Goal: Information Seeking & Learning: Check status

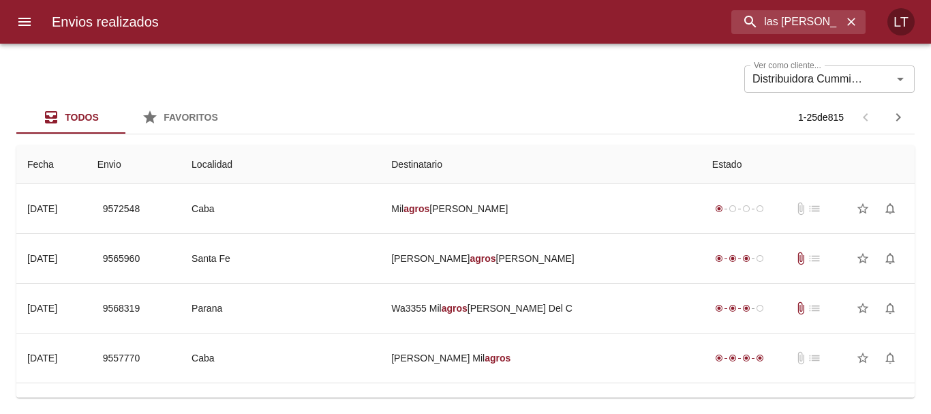
click at [811, 25] on input "las [PERSON_NAME]" at bounding box center [786, 22] width 111 height 24
click at [879, 76] on icon "Limpiar" at bounding box center [883, 79] width 8 height 8
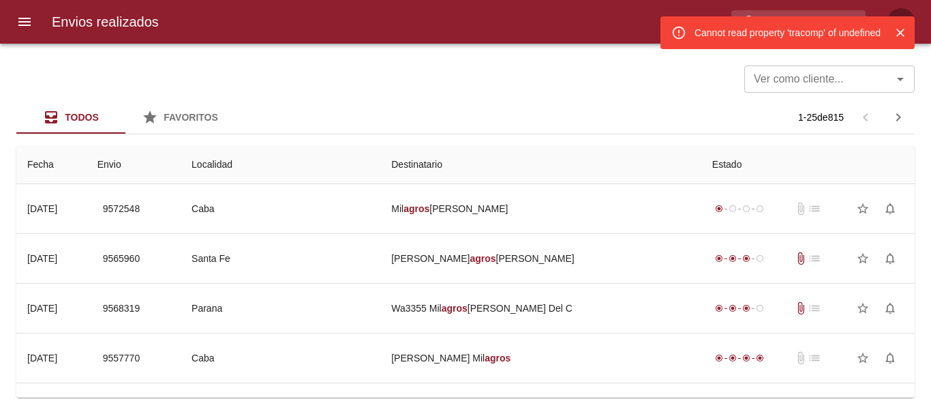
click at [794, 20] on div "Cannot read property 'tracomp' of undefined" at bounding box center [788, 32] width 186 height 25
click at [892, 35] on button "Cerrar" at bounding box center [901, 33] width 18 height 18
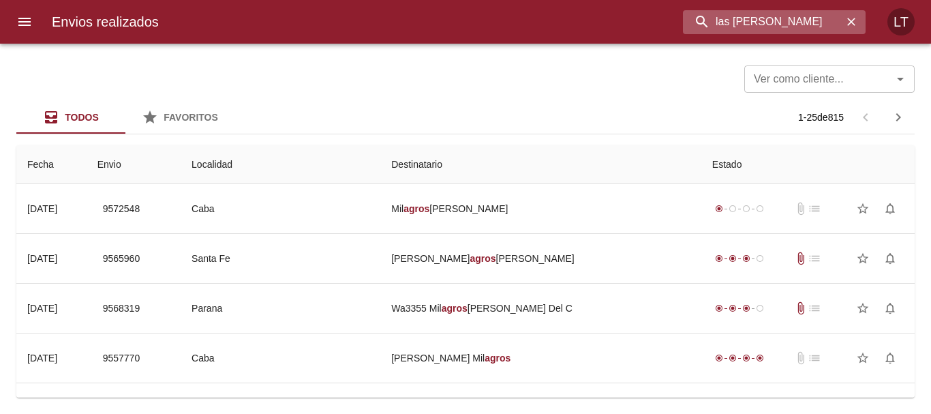
click at [783, 31] on input "las [PERSON_NAME]" at bounding box center [763, 22] width 160 height 24
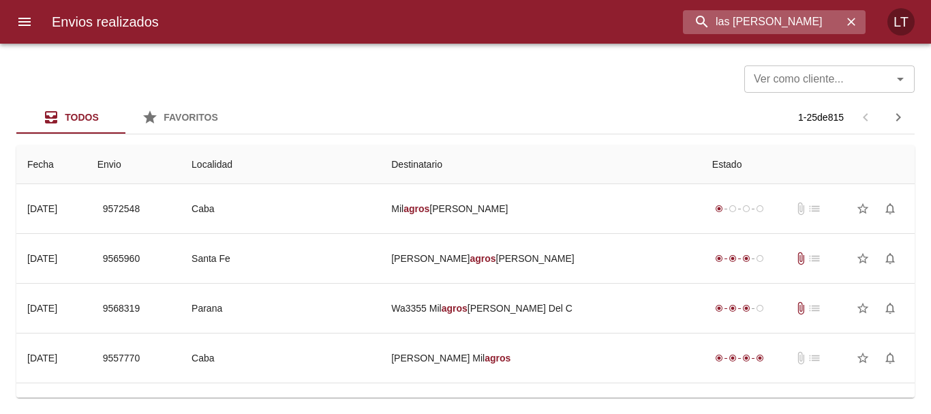
paste input "[PERSON_NAME]"
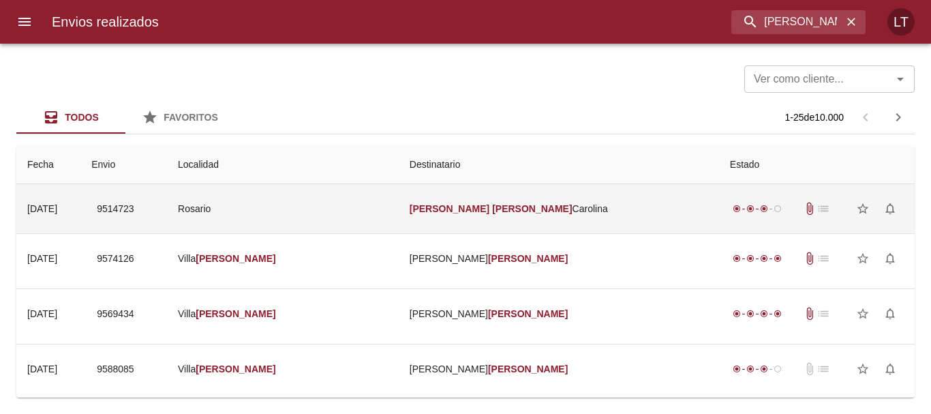
click at [646, 217] on td "[PERSON_NAME]" at bounding box center [559, 208] width 320 height 49
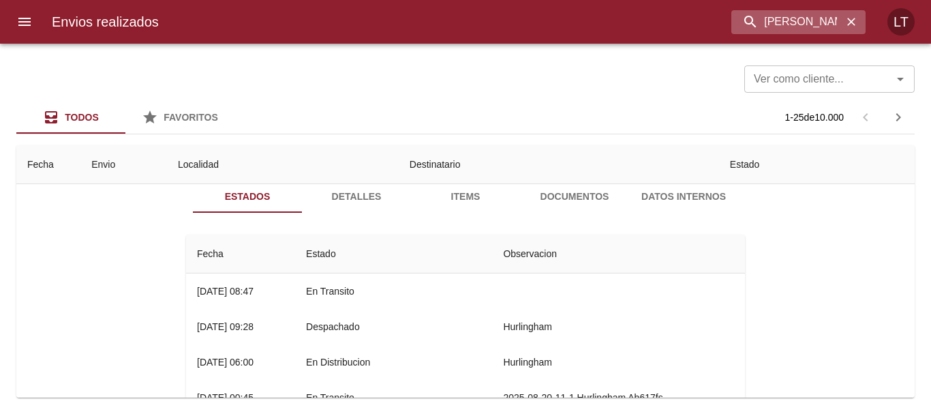
scroll to position [68, 0]
click at [821, 13] on input "[PERSON_NAME]" at bounding box center [763, 22] width 160 height 24
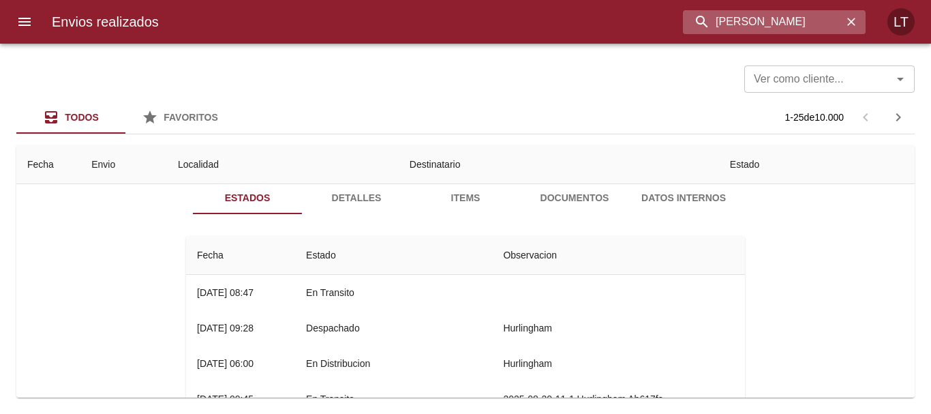
paste input "9565106"
type input "9565106"
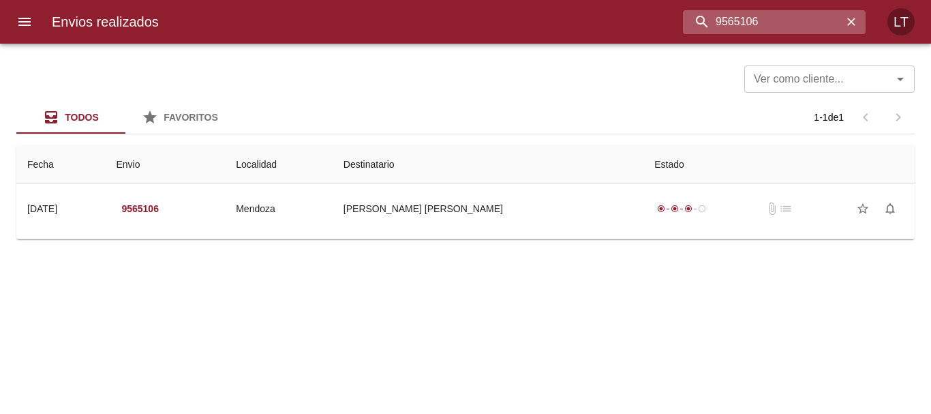
scroll to position [0, 0]
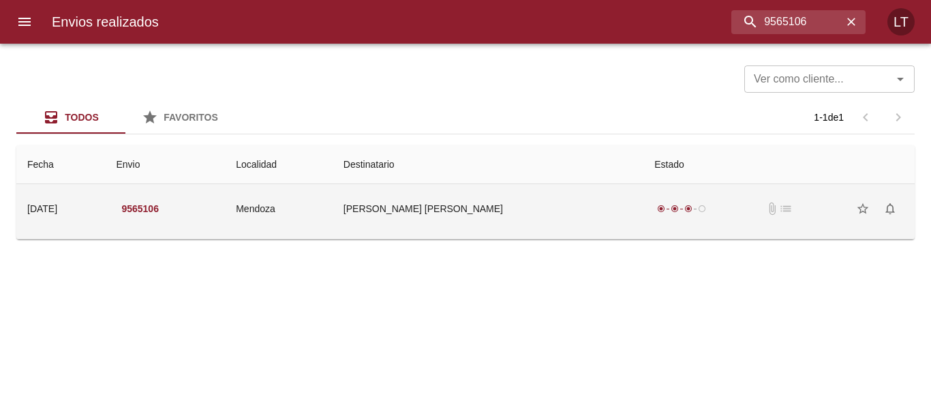
click at [553, 196] on td "[PERSON_NAME] [PERSON_NAME]" at bounding box center [488, 208] width 311 height 49
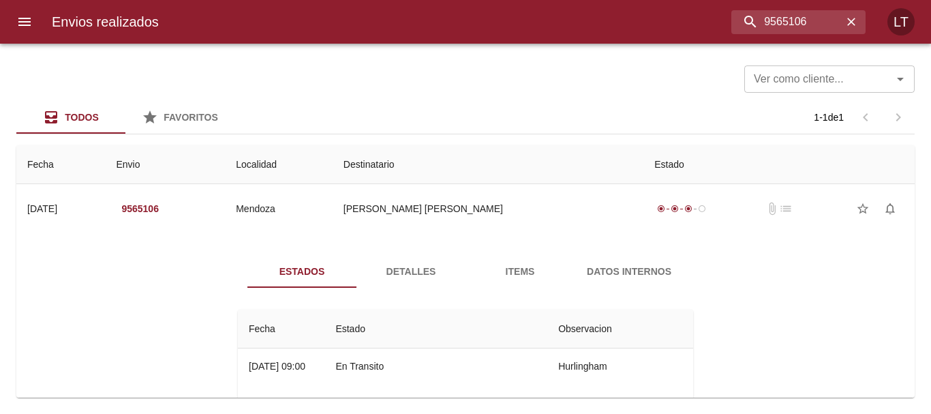
click at [363, 288] on div "Estados Detalles Items Datos Internos Fecha Estado Observacion 11/09 [DATE] 09:…" at bounding box center [465, 413] width 491 height 316
click at [385, 282] on button "Detalles" at bounding box center [411, 271] width 109 height 33
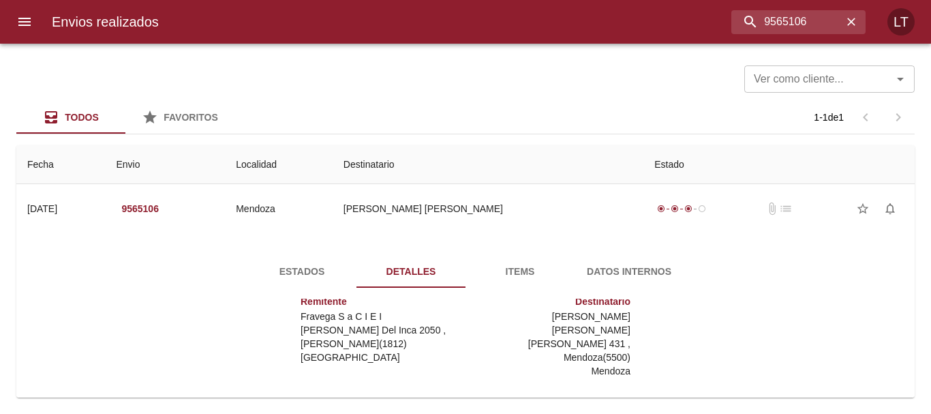
click at [299, 274] on span "Estados" at bounding box center [302, 271] width 93 height 17
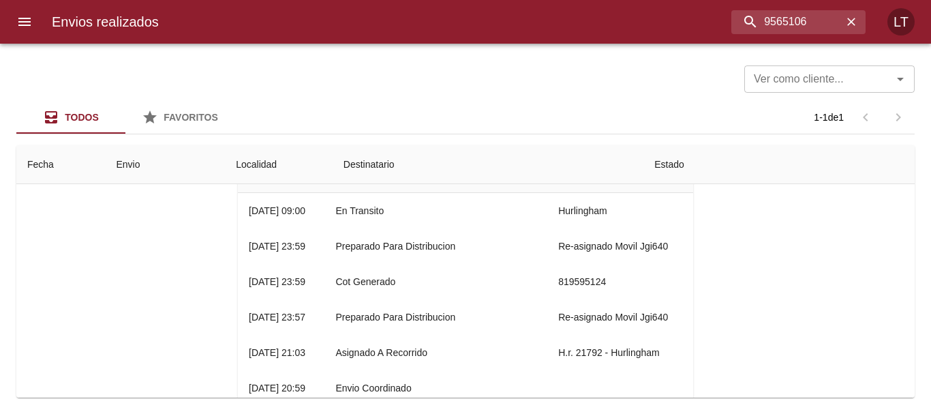
scroll to position [123, 0]
